Goal: Information Seeking & Learning: Learn about a topic

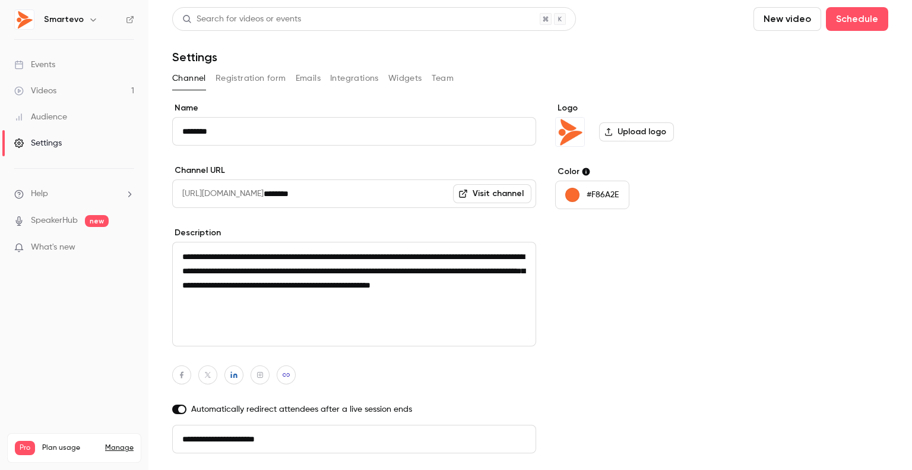
click at [66, 88] on link "Videos 1" at bounding box center [74, 91] width 148 height 26
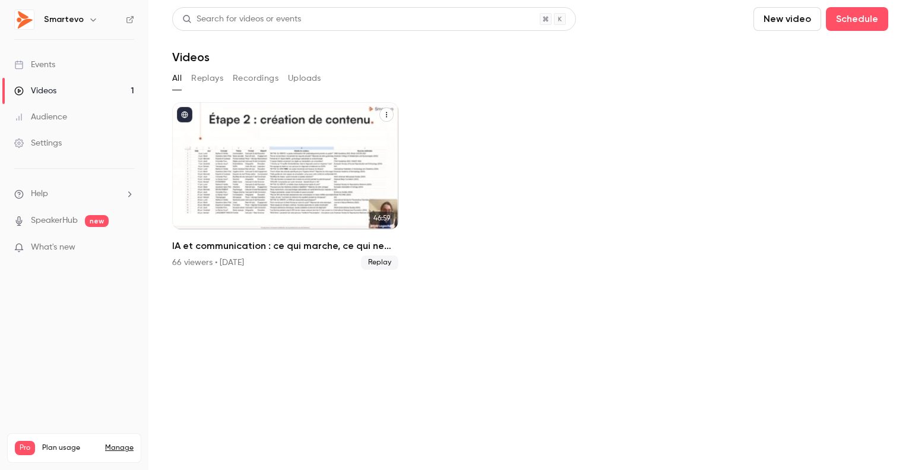
click at [230, 123] on div "IA et communication : ce qui marche, ce qui ne marche pas...du brief à la publi…" at bounding box center [285, 165] width 226 height 127
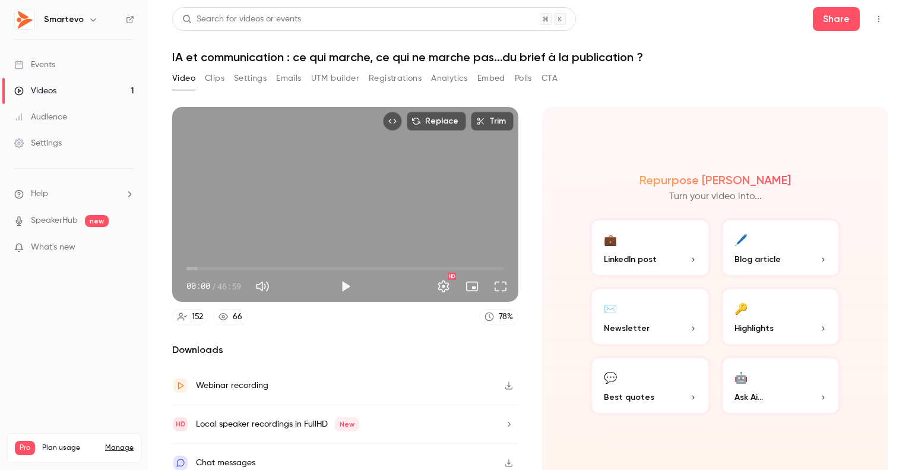
click at [381, 77] on button "Registrations" at bounding box center [395, 78] width 53 height 19
